Goal: Information Seeking & Learning: Learn about a topic

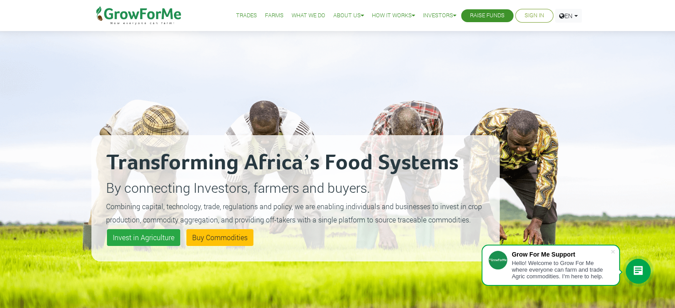
click at [297, 14] on link "What We Do" at bounding box center [308, 15] width 34 height 9
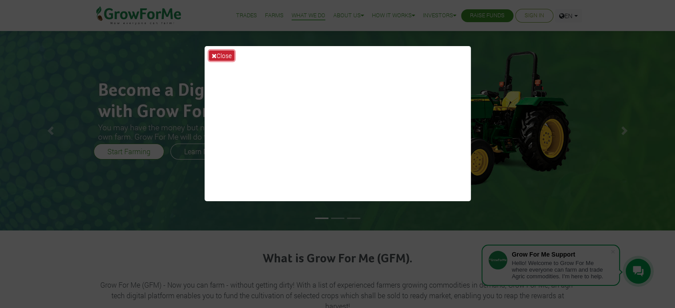
click at [226, 60] on button "Close" at bounding box center [221, 56] width 25 height 10
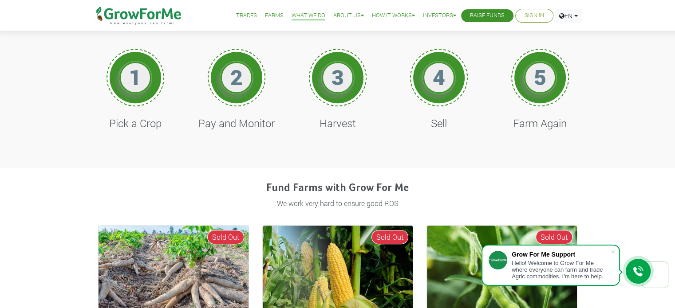
scroll to position [420, 0]
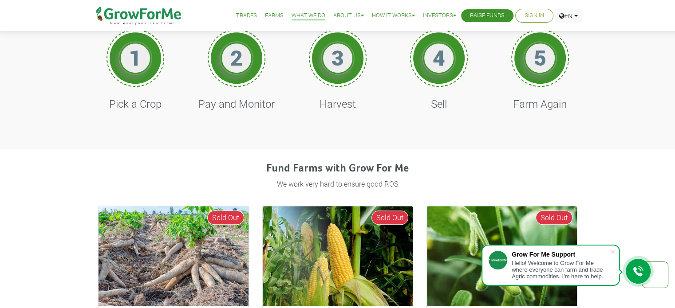
click at [226, 60] on h1 "2" at bounding box center [236, 58] width 27 height 26
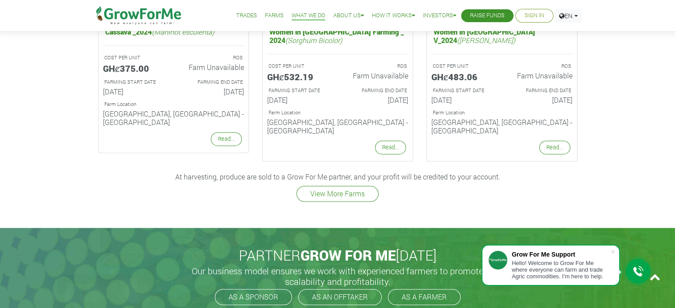
scroll to position [1221, 0]
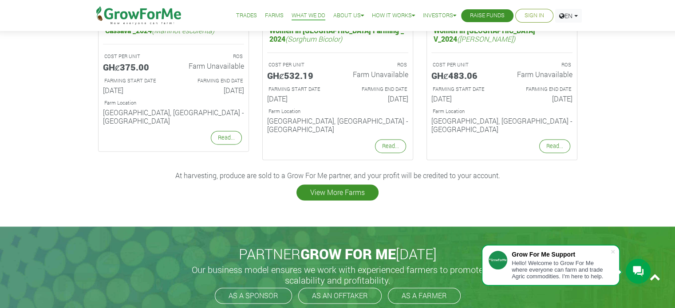
click at [321, 185] on link "View More Farms" at bounding box center [337, 193] width 82 height 16
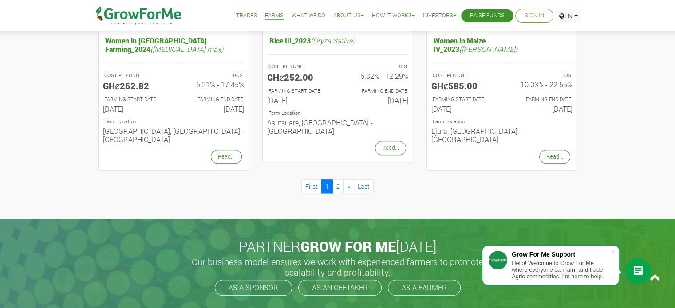
scroll to position [977, 0]
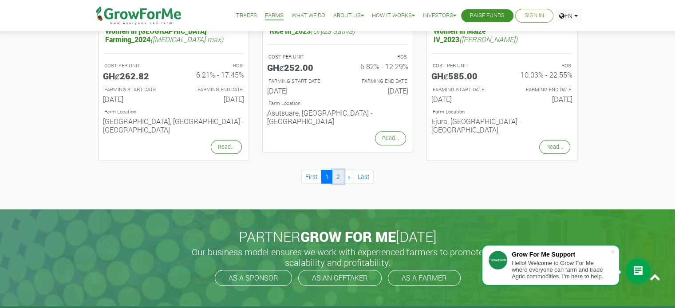
click at [335, 170] on link "2" at bounding box center [338, 177] width 12 height 14
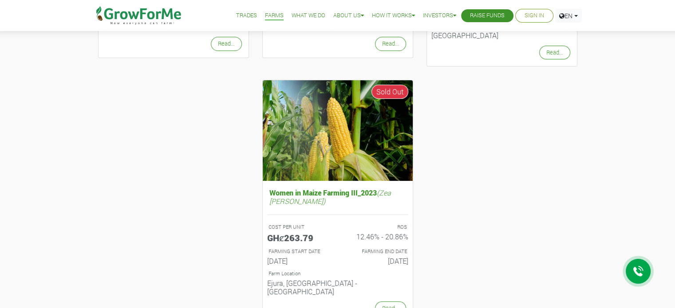
scroll to position [307, 0]
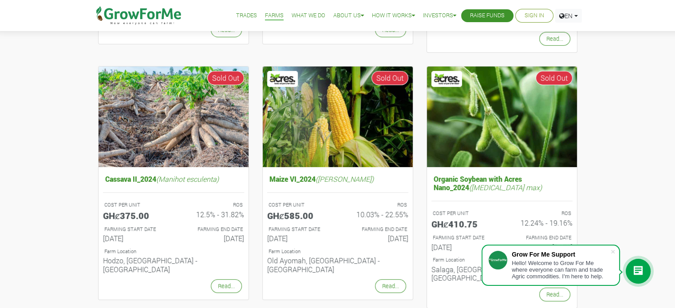
scroll to position [317, 0]
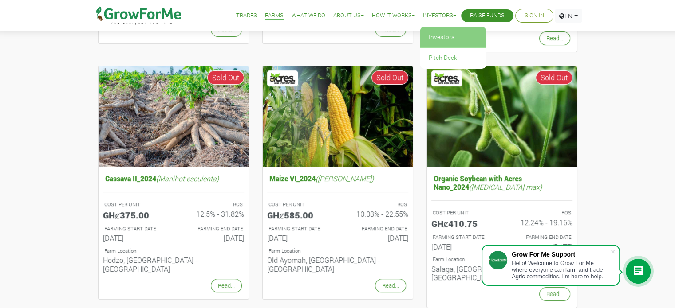
click at [428, 35] on link "Investors" at bounding box center [453, 37] width 67 height 20
